Goal: Transaction & Acquisition: Purchase product/service

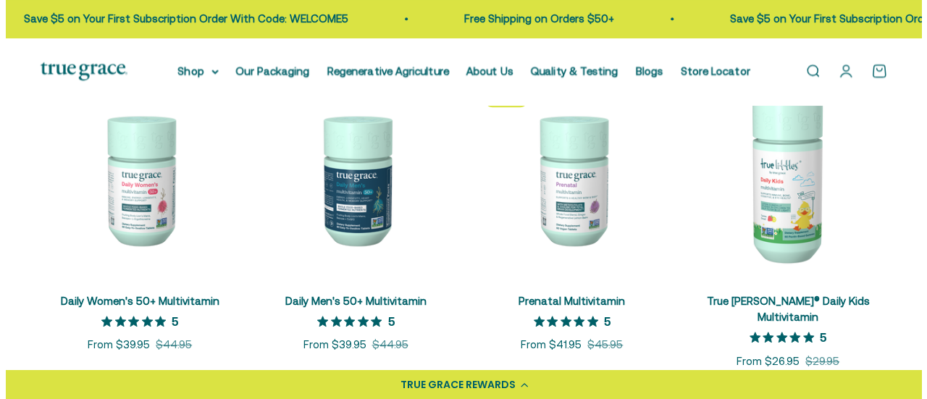
scroll to position [582, 0]
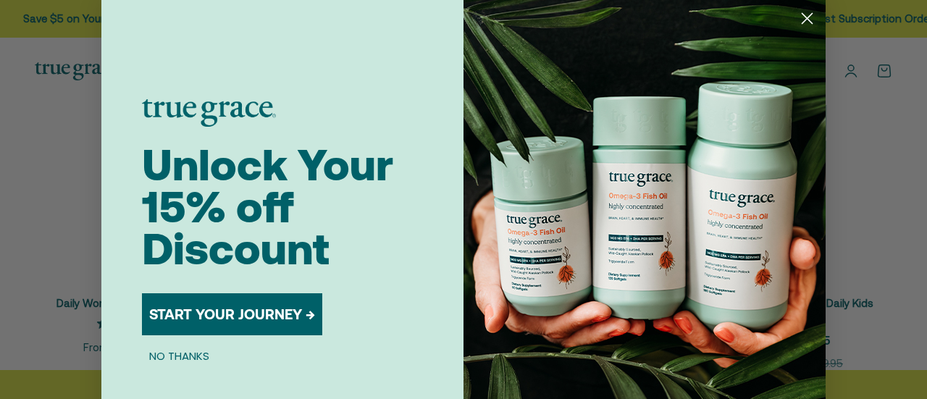
click at [801, 17] on circle "Close dialog" at bounding box center [807, 19] width 24 height 24
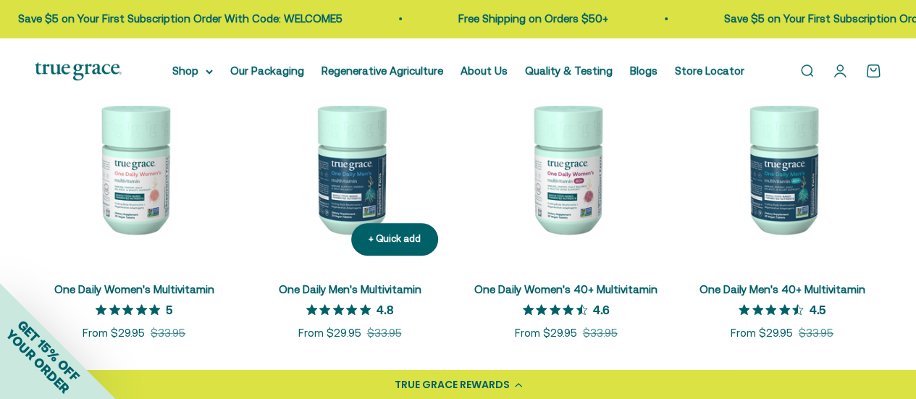
scroll to position [145, 0]
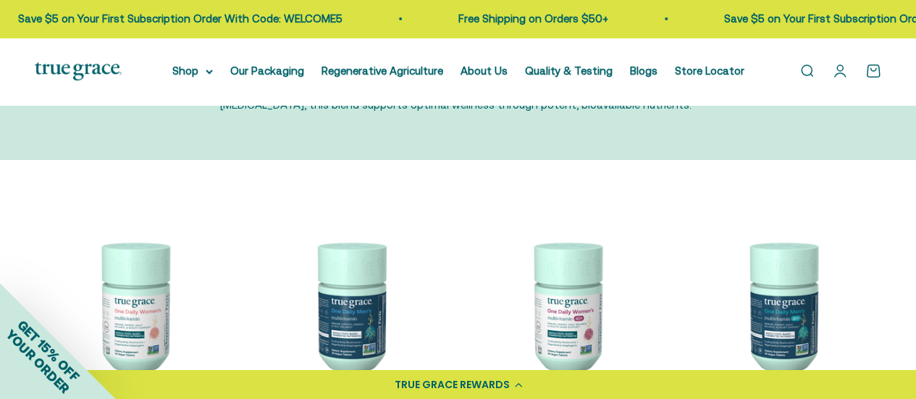
click at [804, 67] on link "Open search" at bounding box center [807, 71] width 16 height 16
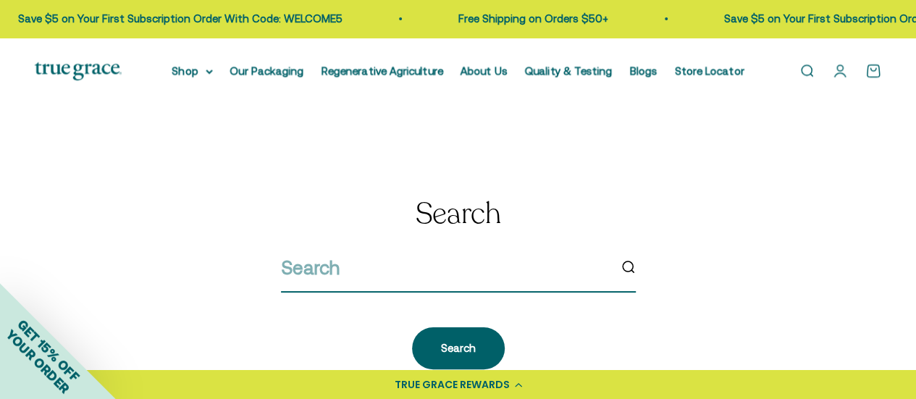
click at [307, 272] on input "search" at bounding box center [444, 268] width 327 height 30
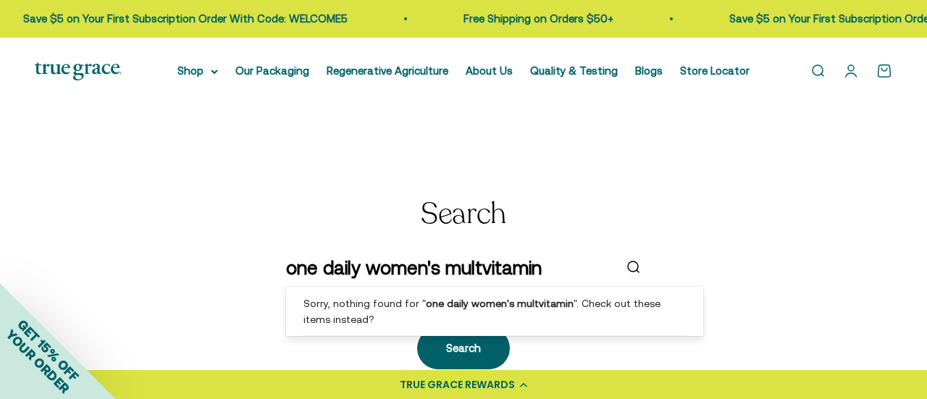
type input "one daily women's multvitamin"
click at [635, 266] on icon "submit" at bounding box center [633, 267] width 16 height 16
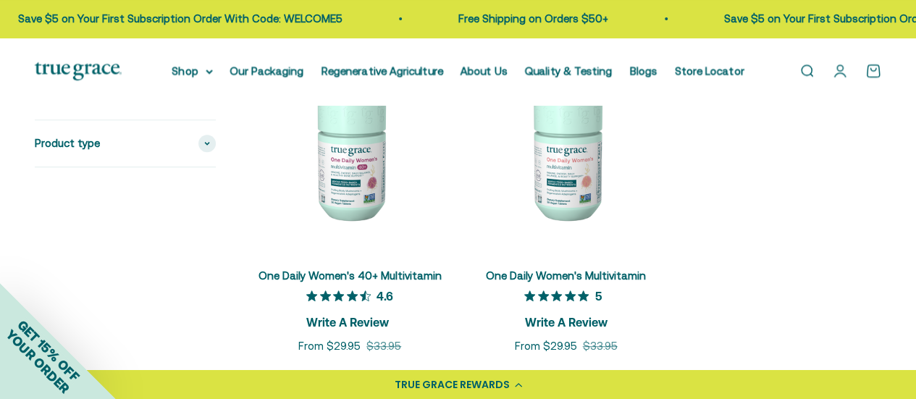
scroll to position [290, 0]
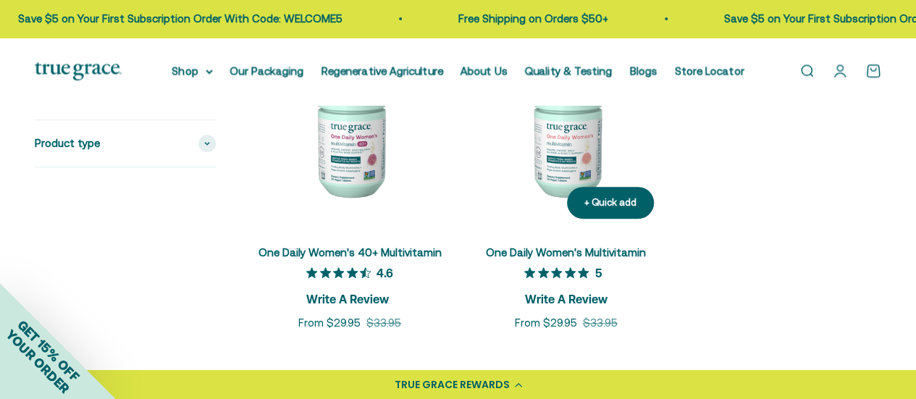
click at [562, 154] on img at bounding box center [565, 131] width 198 height 198
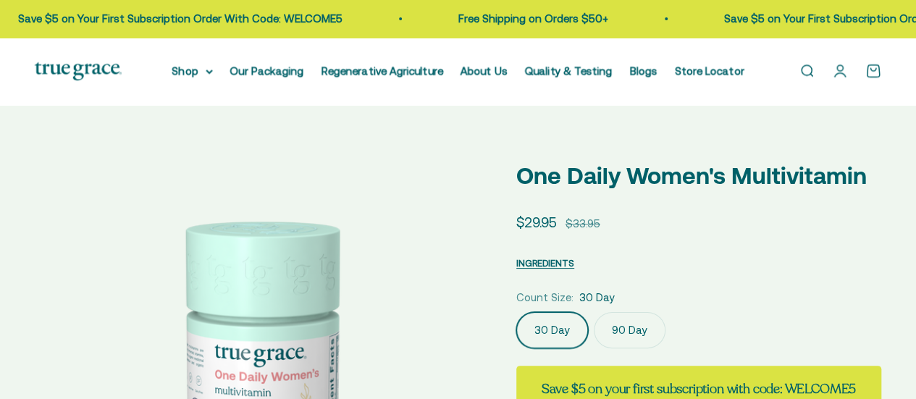
select select "3"
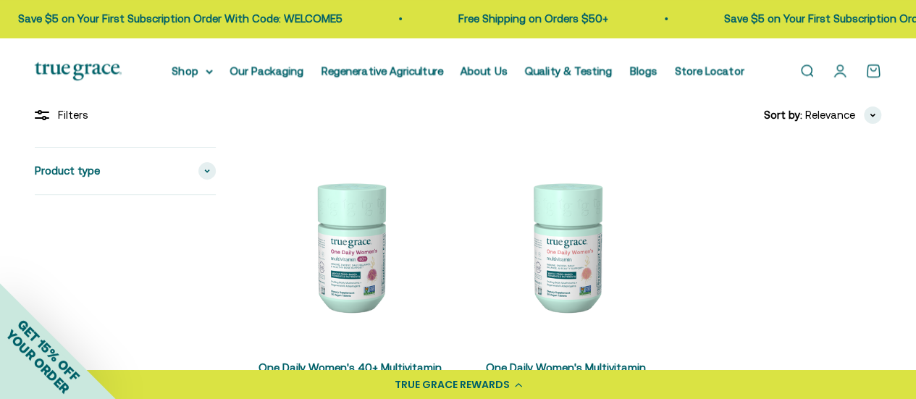
scroll to position [145, 0]
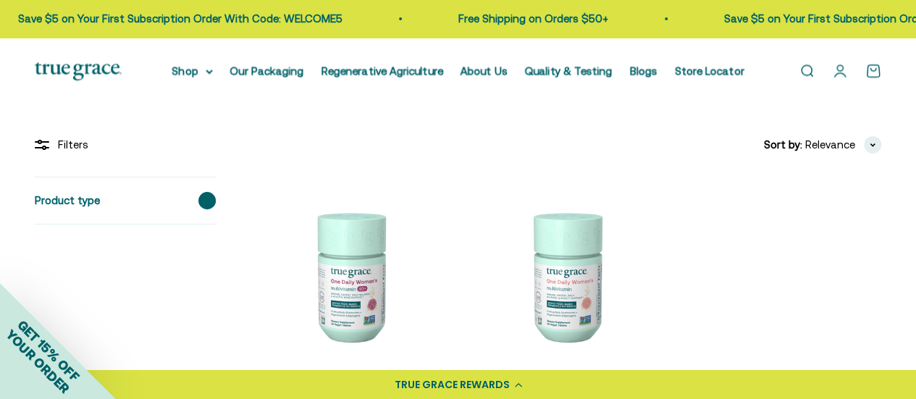
click at [210, 200] on span at bounding box center [206, 200] width 17 height 17
click at [326, 158] on div "Filters Sort by Relevance Price, low to high Price, high to low Product type Mu…" at bounding box center [458, 306] width 847 height 340
click at [810, 65] on link "Open search" at bounding box center [807, 71] width 16 height 16
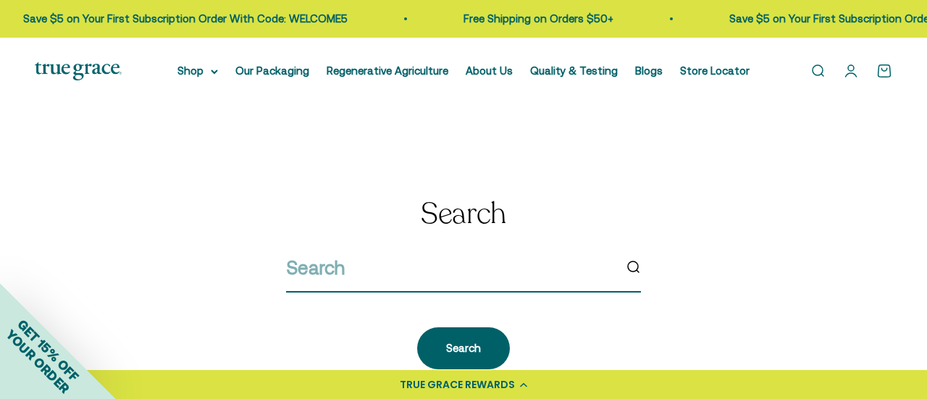
click at [287, 263] on input "search" at bounding box center [449, 268] width 327 height 30
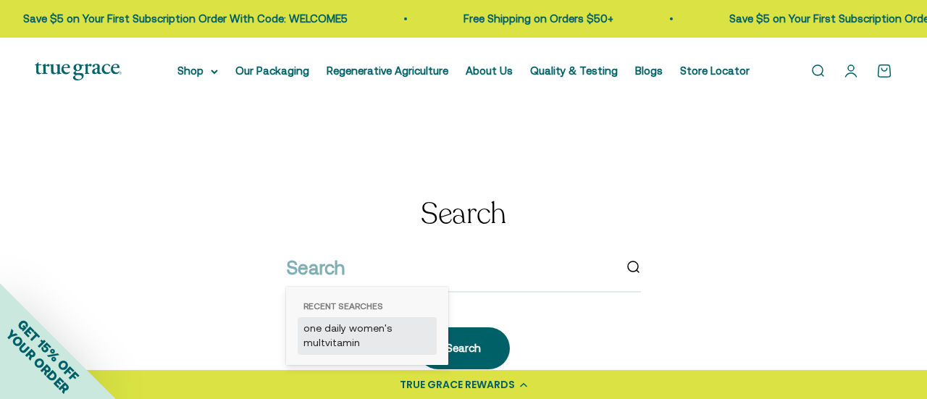
click at [313, 333] on link "one daily women's multvitamin" at bounding box center [367, 336] width 139 height 38
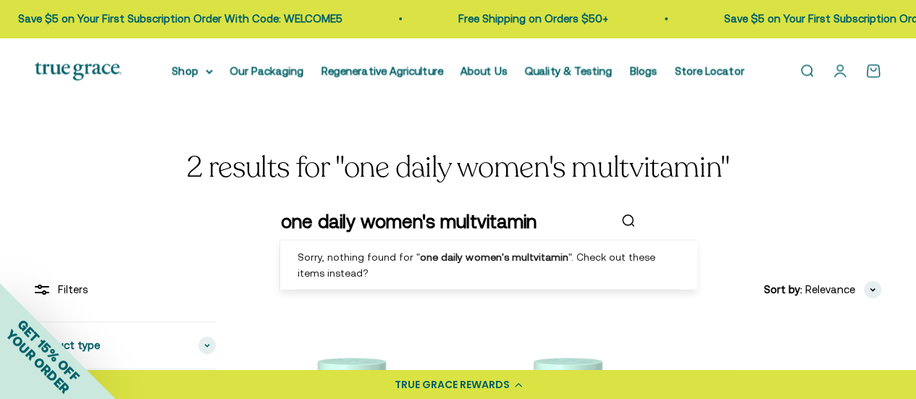
click at [548, 221] on input "one daily women's multvitamin" at bounding box center [444, 221] width 327 height 30
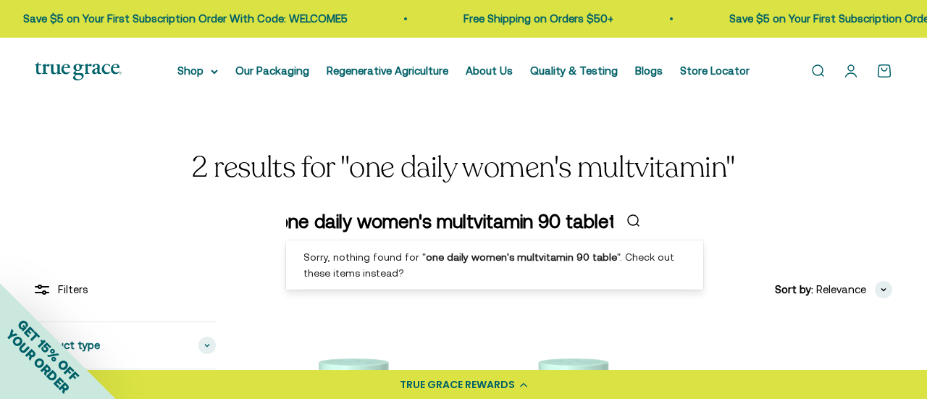
type input "one daily women's multvitamin 90 tablets"
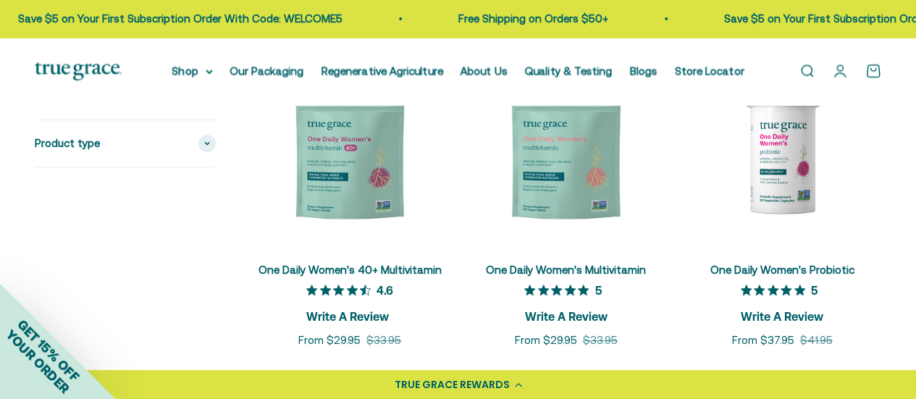
scroll to position [290, 0]
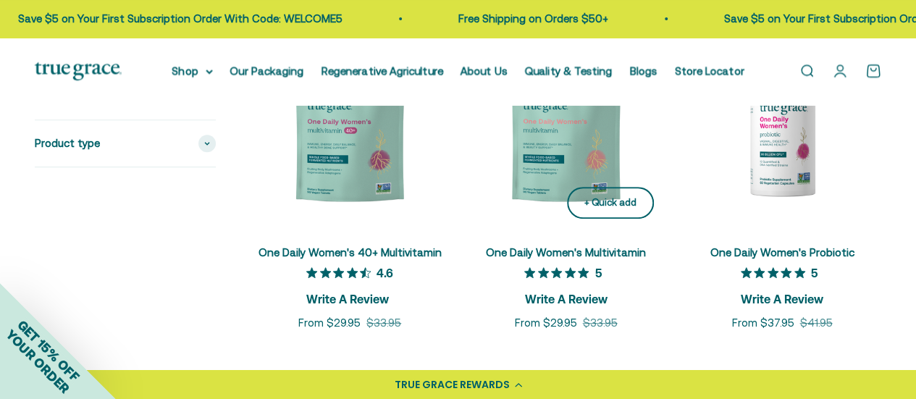
click at [579, 189] on button "+ Quick add" at bounding box center [610, 203] width 87 height 33
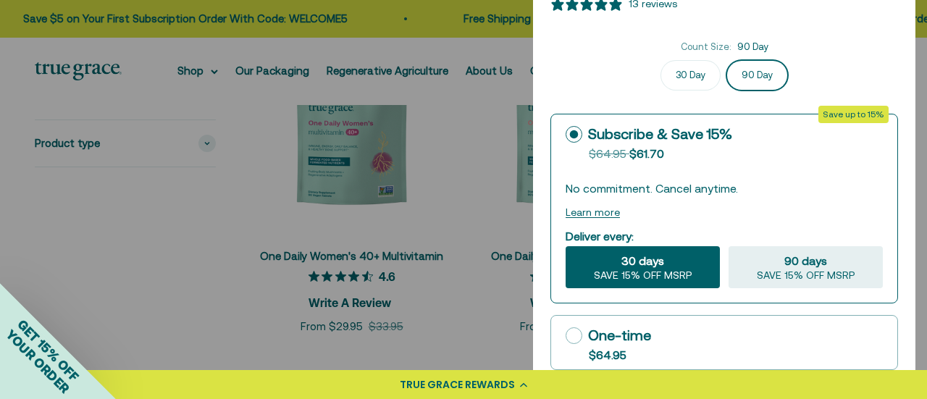
click at [575, 335] on icon at bounding box center [574, 335] width 17 height 17
click at [566, 335] on input "One-time $64.95" at bounding box center [565, 335] width 1 height 1
radio input "true"
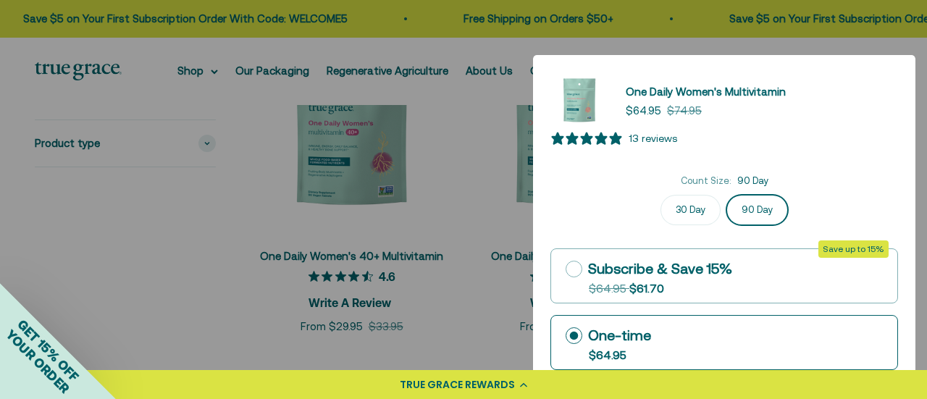
click at [617, 341] on div "One-time" at bounding box center [608, 335] width 85 height 22
click at [566, 336] on input "One-time $64.95" at bounding box center [565, 335] width 1 height 1
click at [480, 172] on div at bounding box center [463, 199] width 927 height 399
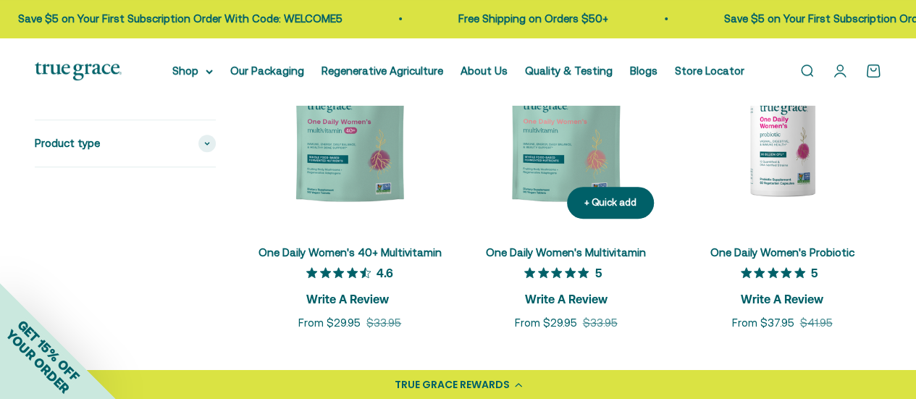
click at [572, 167] on img at bounding box center [565, 131] width 198 height 198
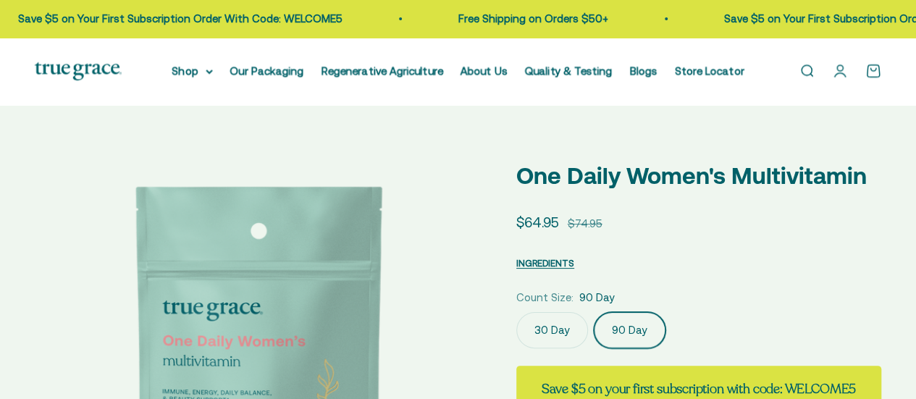
select select "3"
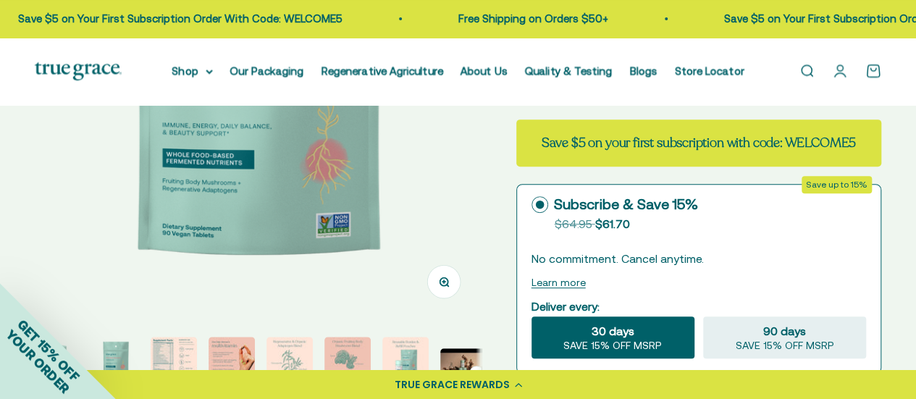
scroll to position [290, 0]
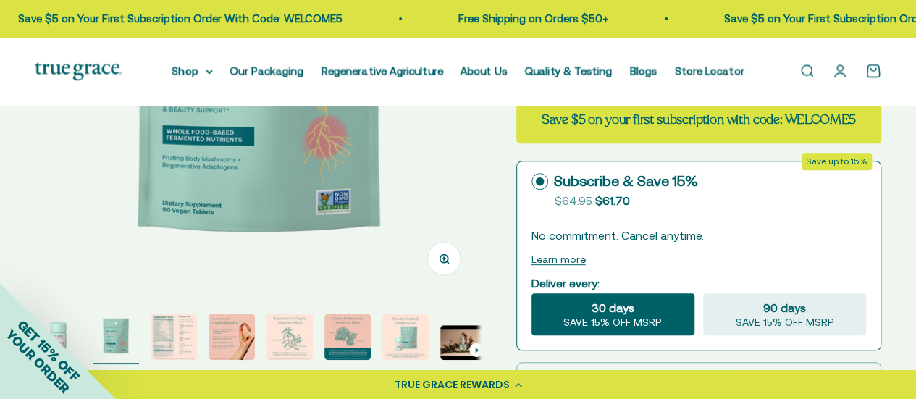
click at [545, 180] on icon at bounding box center [540, 181] width 17 height 17
click at [532, 181] on input "Subscribe & Save 15% Original price strikethrough: $64.95 , Discounted price: $…" at bounding box center [531, 181] width 1 height 1
click at [540, 176] on icon at bounding box center [540, 181] width 17 height 17
click at [532, 181] on input "Subscribe & Save 15% Original price strikethrough: $64.95 , Discounted price: $…" at bounding box center [531, 181] width 1 height 1
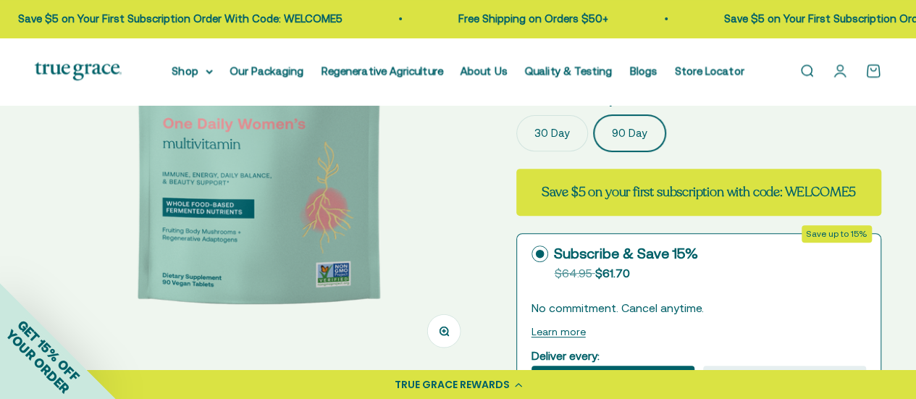
click at [630, 130] on label "90 Day" at bounding box center [630, 133] width 72 height 36
click at [516, 115] on input "90 Day" at bounding box center [516, 114] width 1 height 1
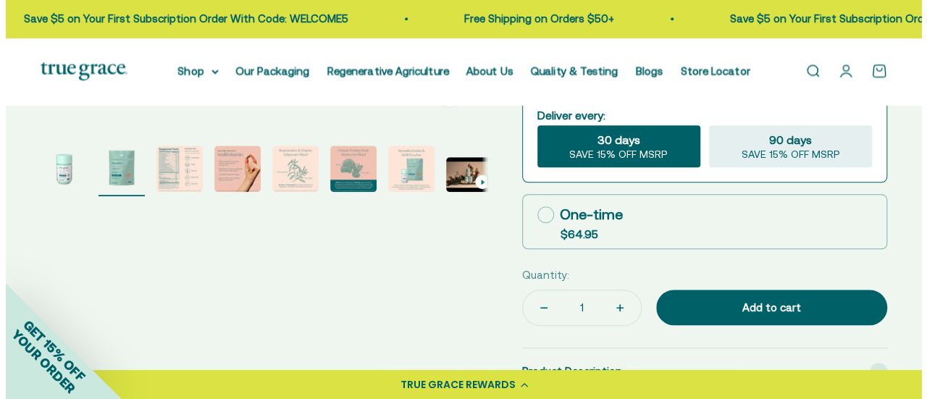
scroll to position [435, 0]
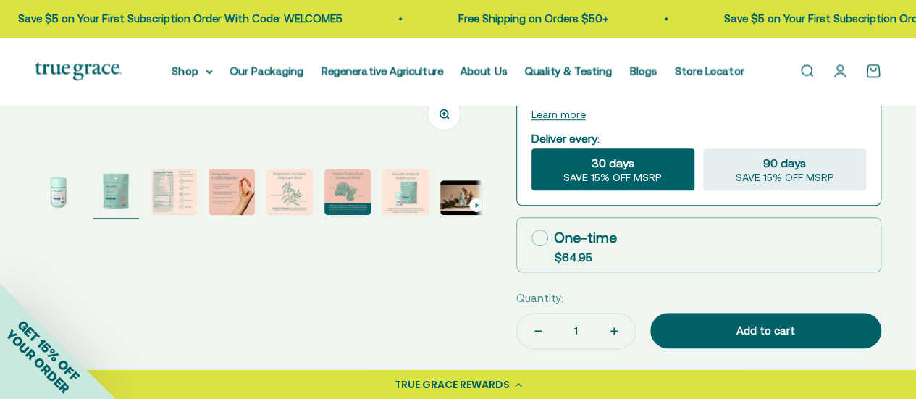
click at [541, 234] on icon at bounding box center [540, 238] width 17 height 17
click at [532, 238] on input "One-time $64.95" at bounding box center [531, 238] width 1 height 1
radio input "true"
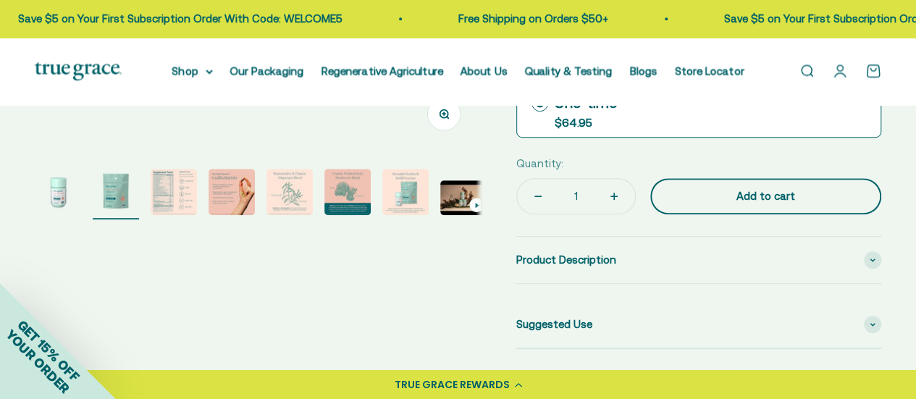
click at [748, 196] on div "Add to cart" at bounding box center [765, 196] width 173 height 17
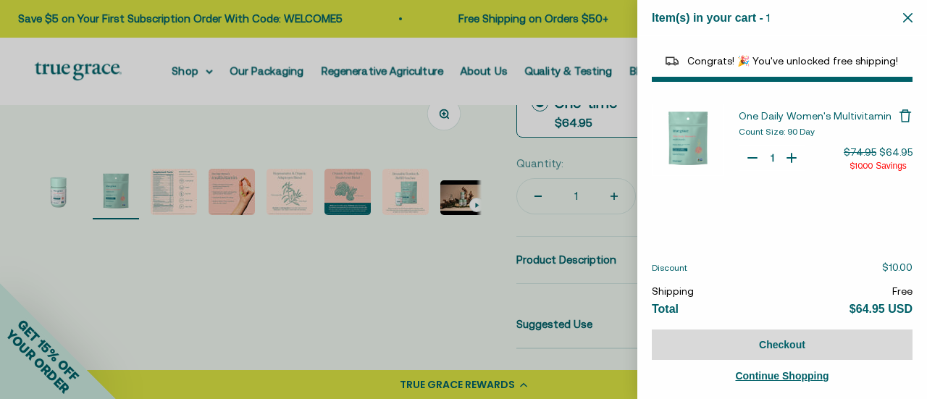
select select "40058329235648"
select select "46081230438614"
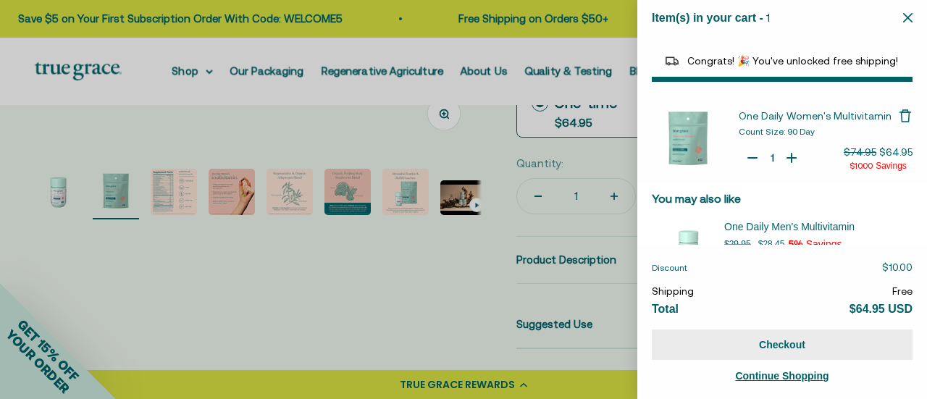
click at [775, 343] on button "Checkout" at bounding box center [782, 345] width 261 height 30
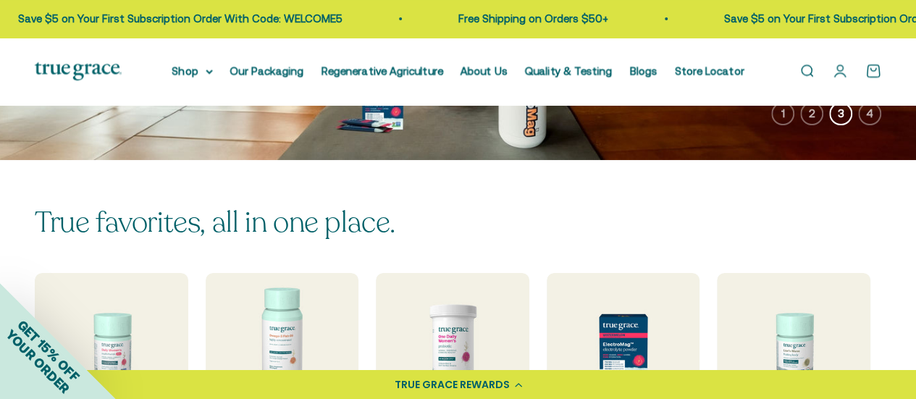
scroll to position [72, 0]
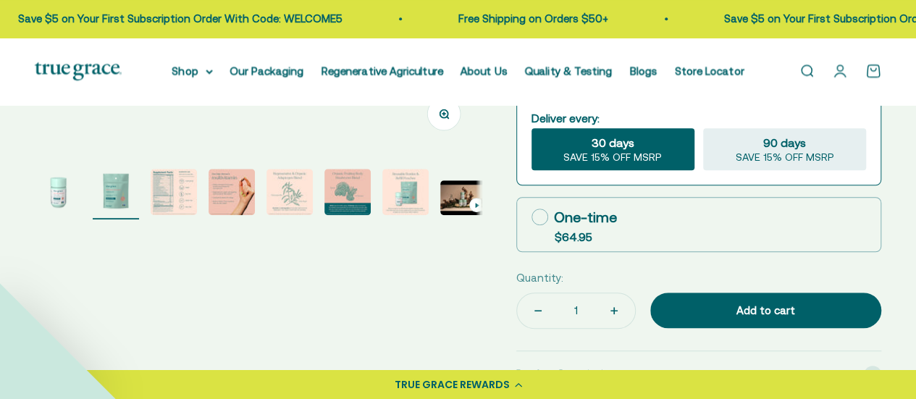
select select "3"
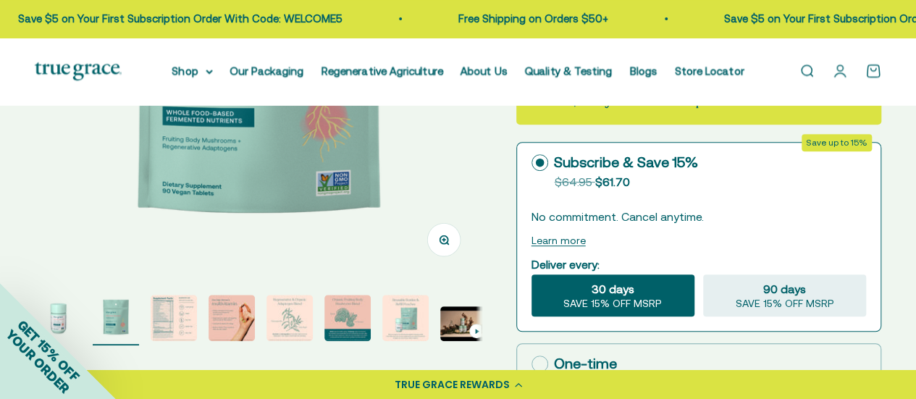
scroll to position [145, 0]
